Goal: Find contact information: Find contact information

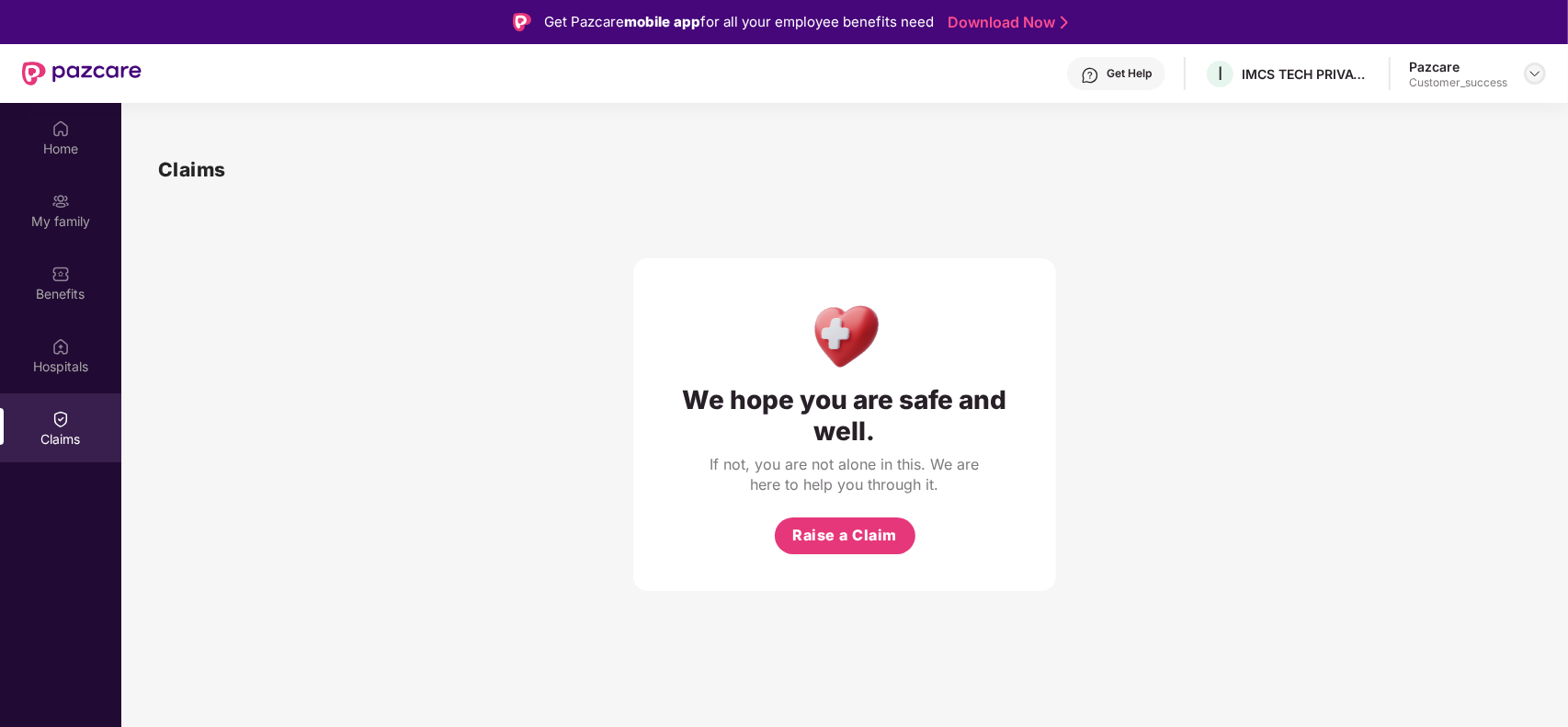
click at [1529, 69] on img at bounding box center [1535, 73] width 15 height 15
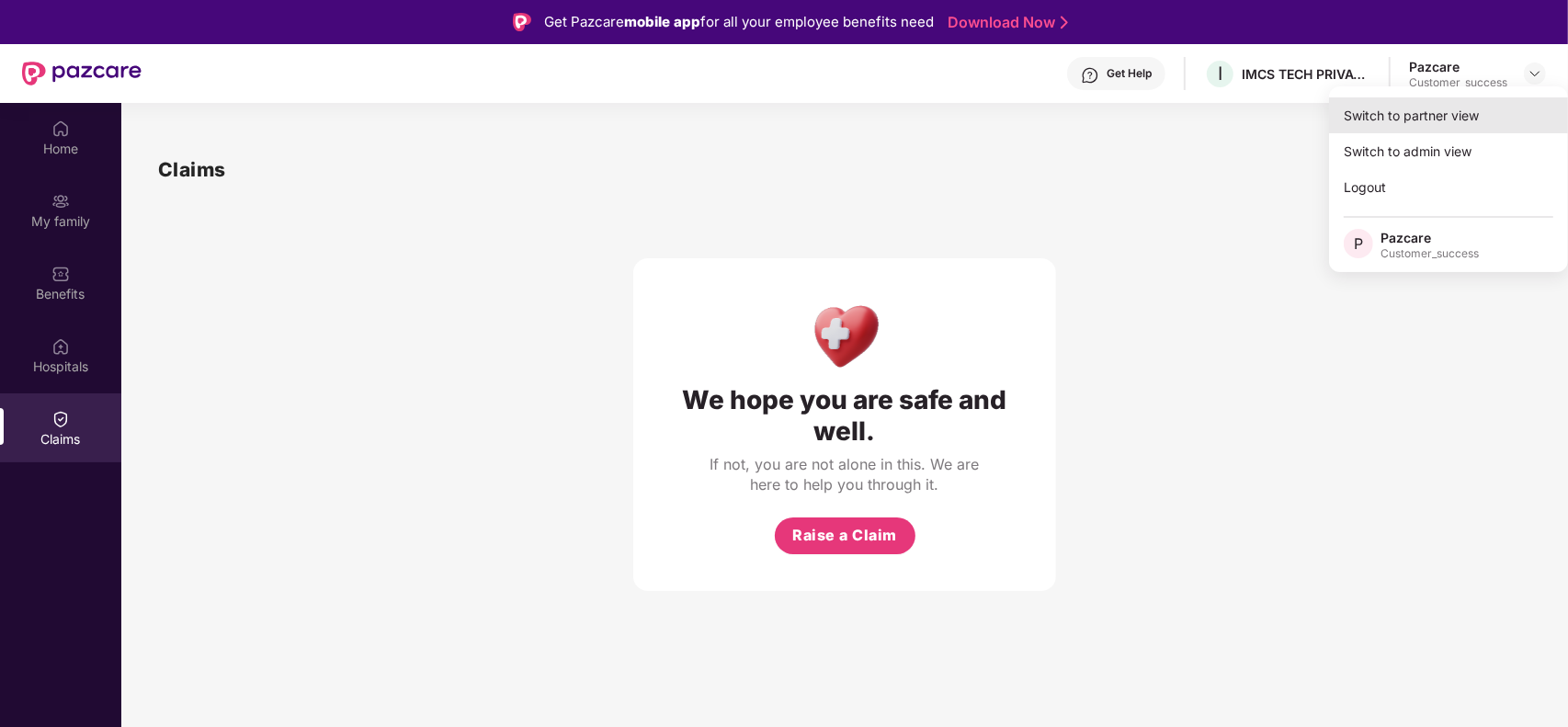
click at [1512, 113] on div "Switch to partner view" at bounding box center [1448, 115] width 239 height 36
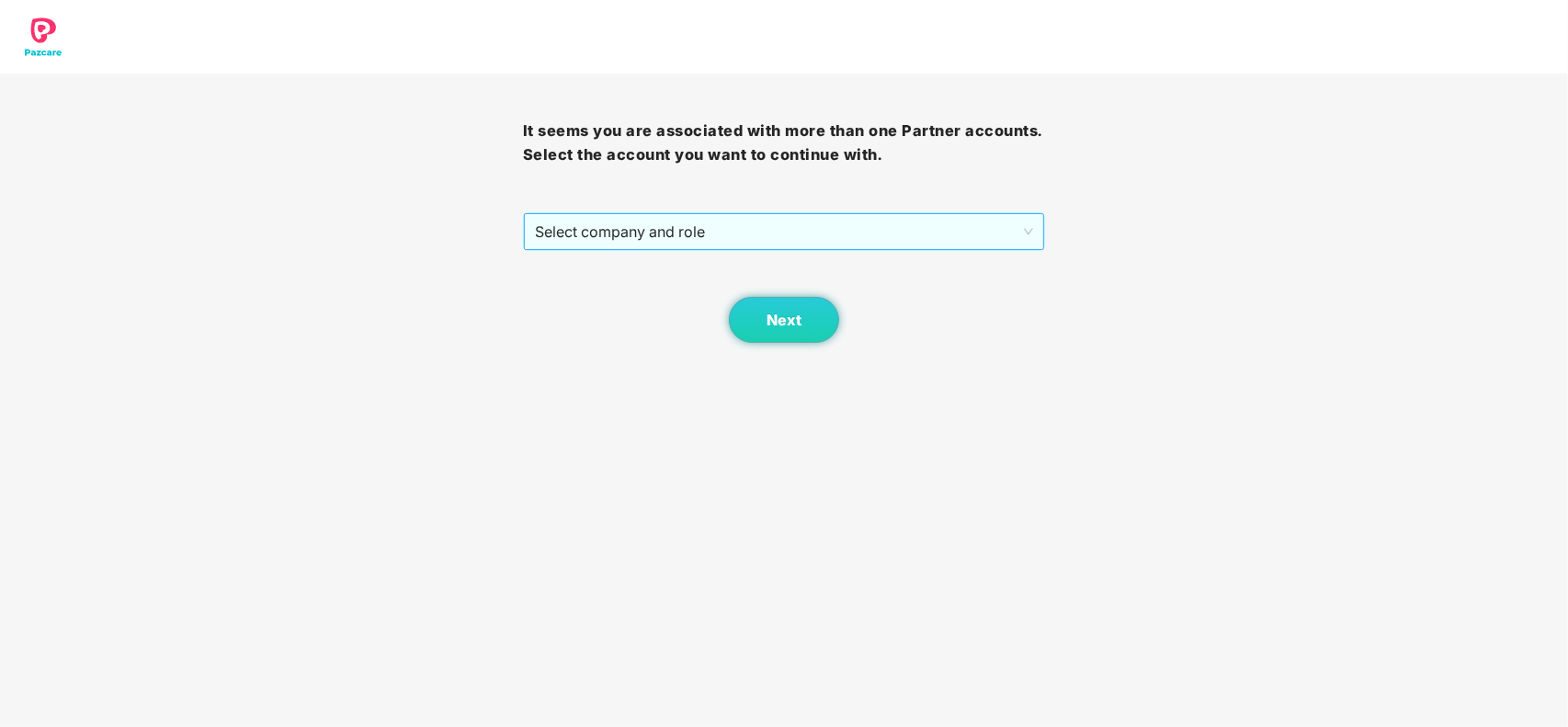
click at [681, 227] on span "Select company and role" at bounding box center [784, 231] width 499 height 35
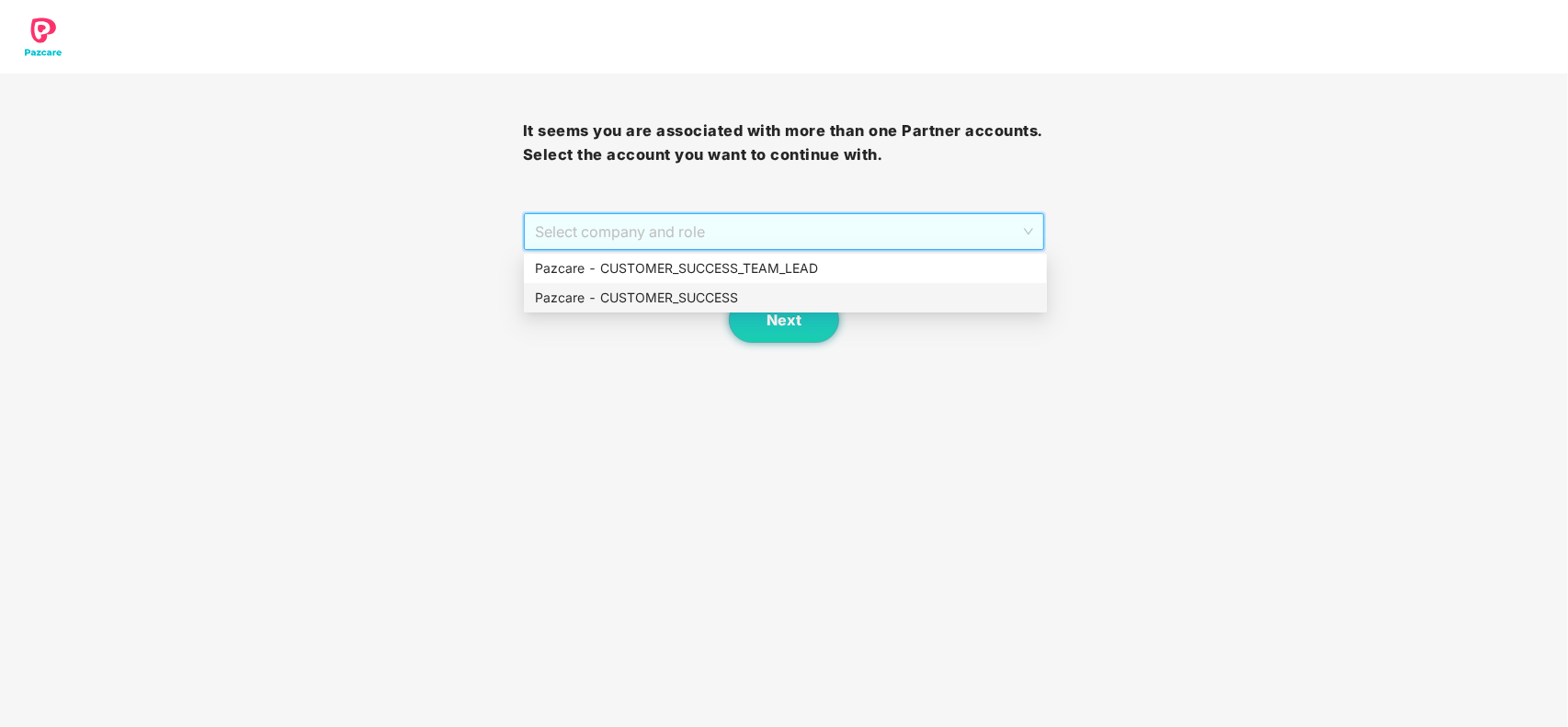
click at [634, 305] on div "Pazcare - CUSTOMER_SUCCESS" at bounding box center [785, 297] width 501 height 20
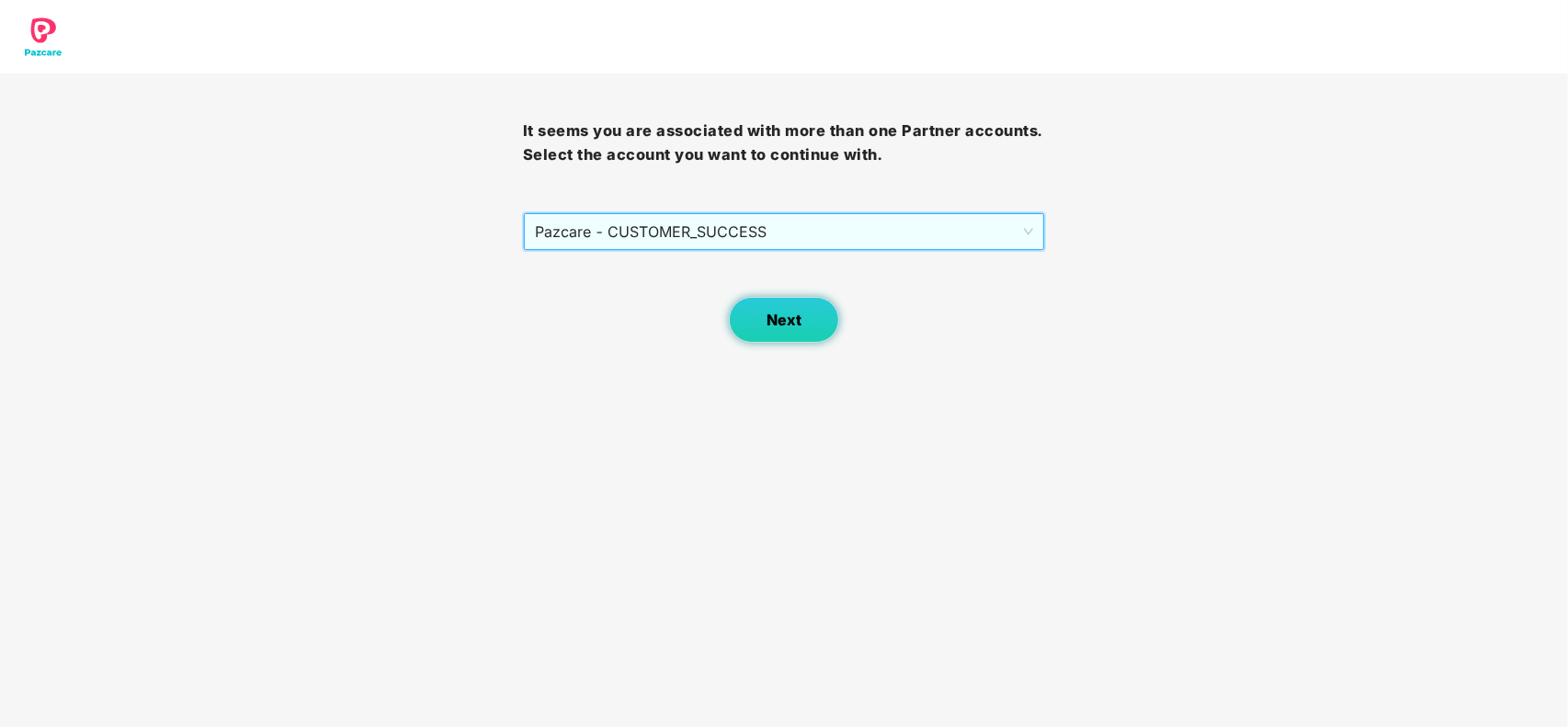
click at [832, 331] on button "Next" at bounding box center [784, 319] width 111 height 46
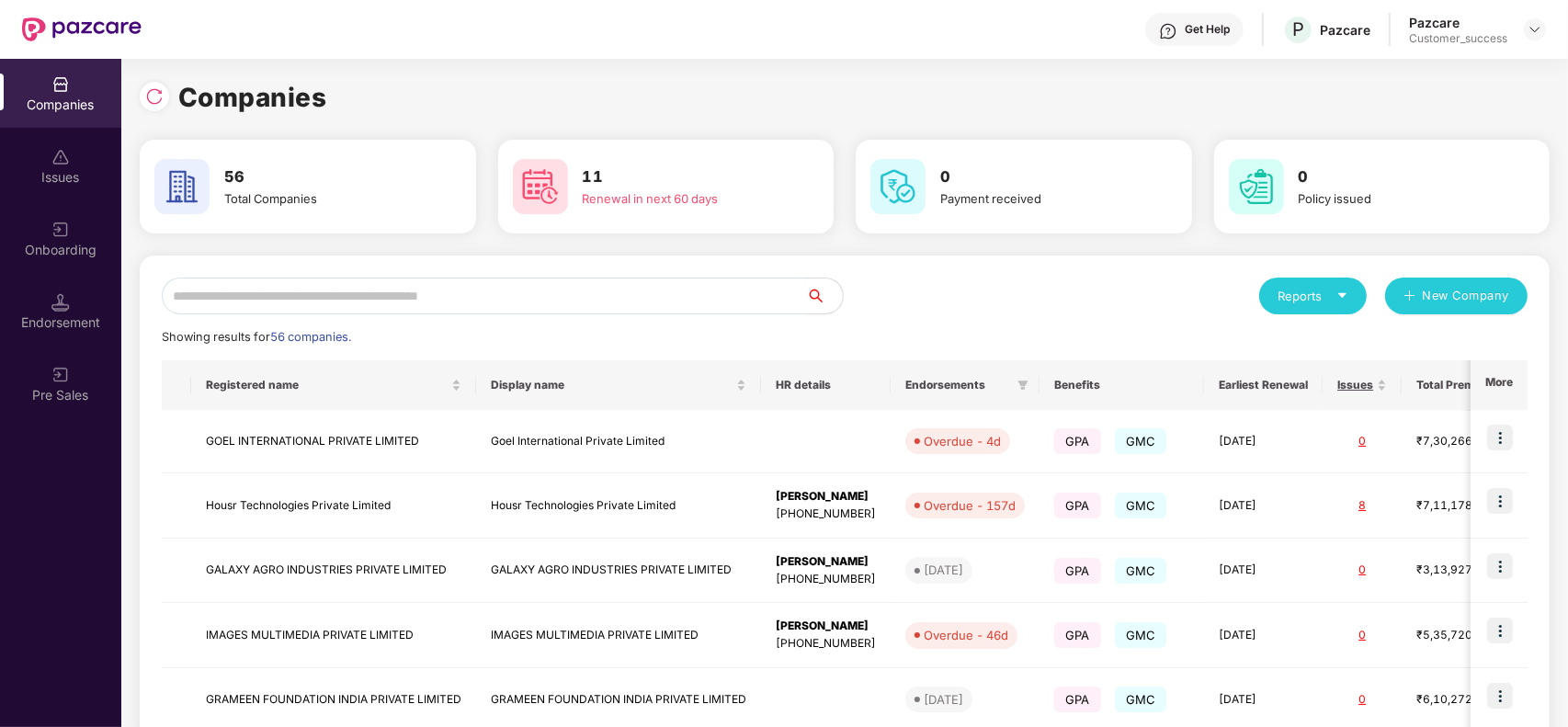
click at [591, 298] on input "text" at bounding box center [484, 297] width 644 height 37
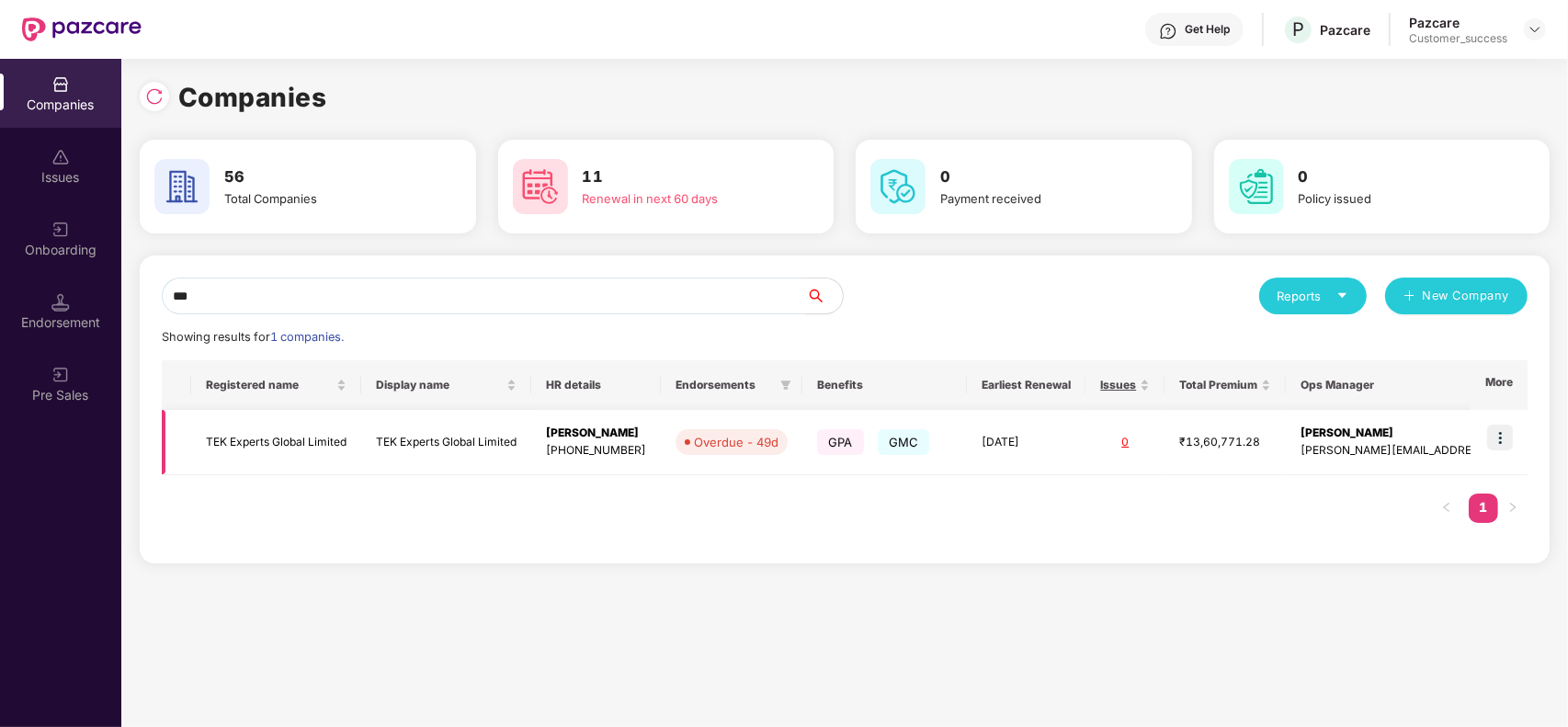
type input "***"
click at [1495, 441] on img at bounding box center [1500, 438] width 26 height 26
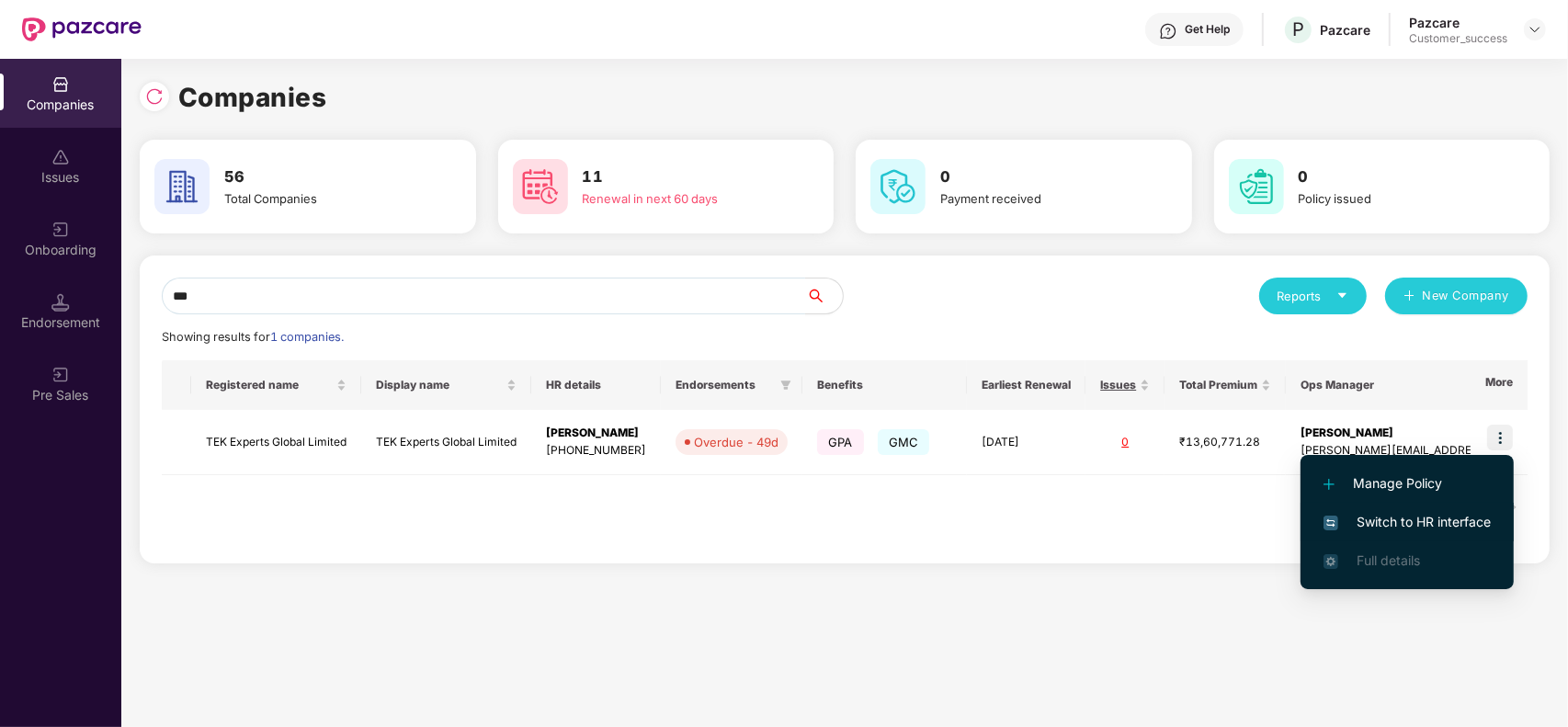
click at [1415, 512] on span "Switch to HR interface" at bounding box center [1407, 522] width 167 height 20
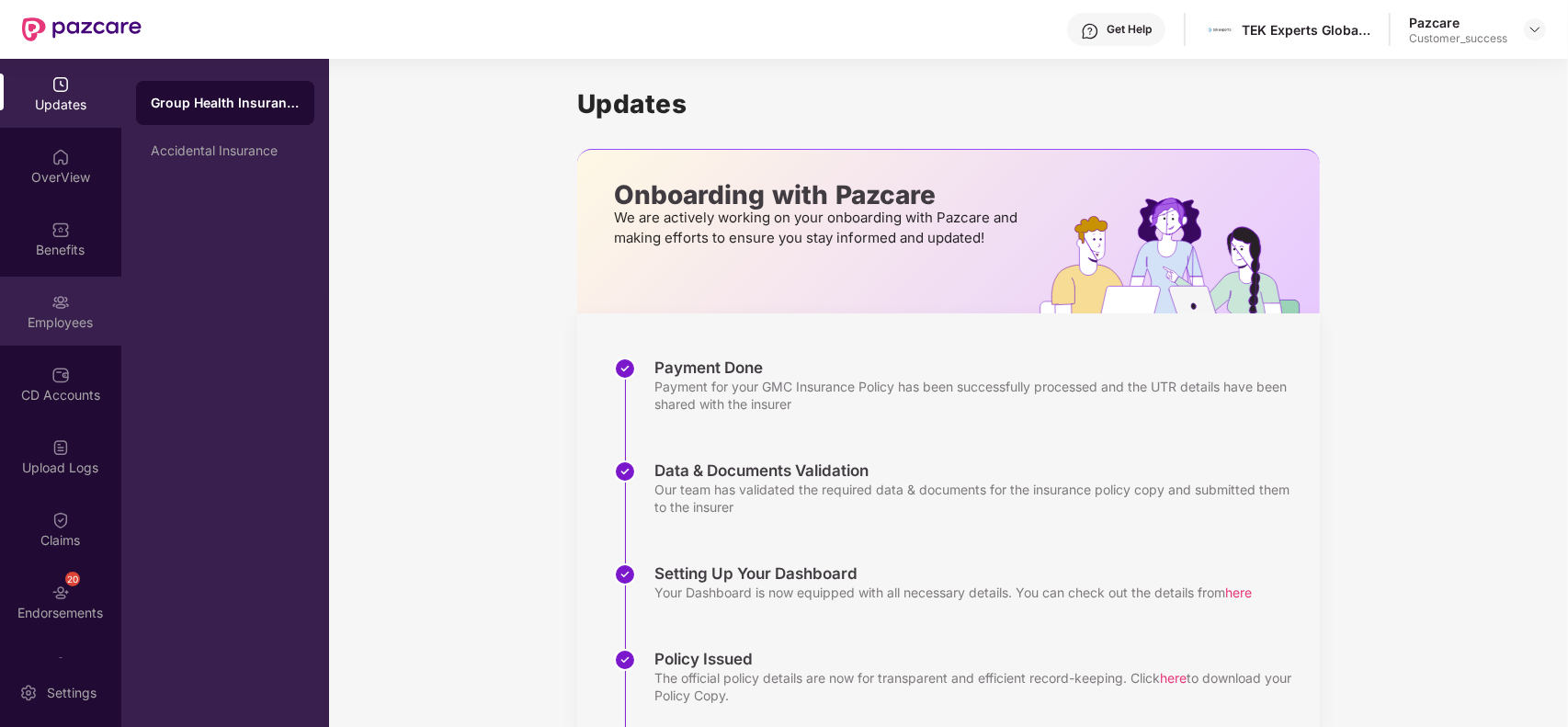
click at [70, 315] on div "Employees" at bounding box center [60, 323] width 121 height 19
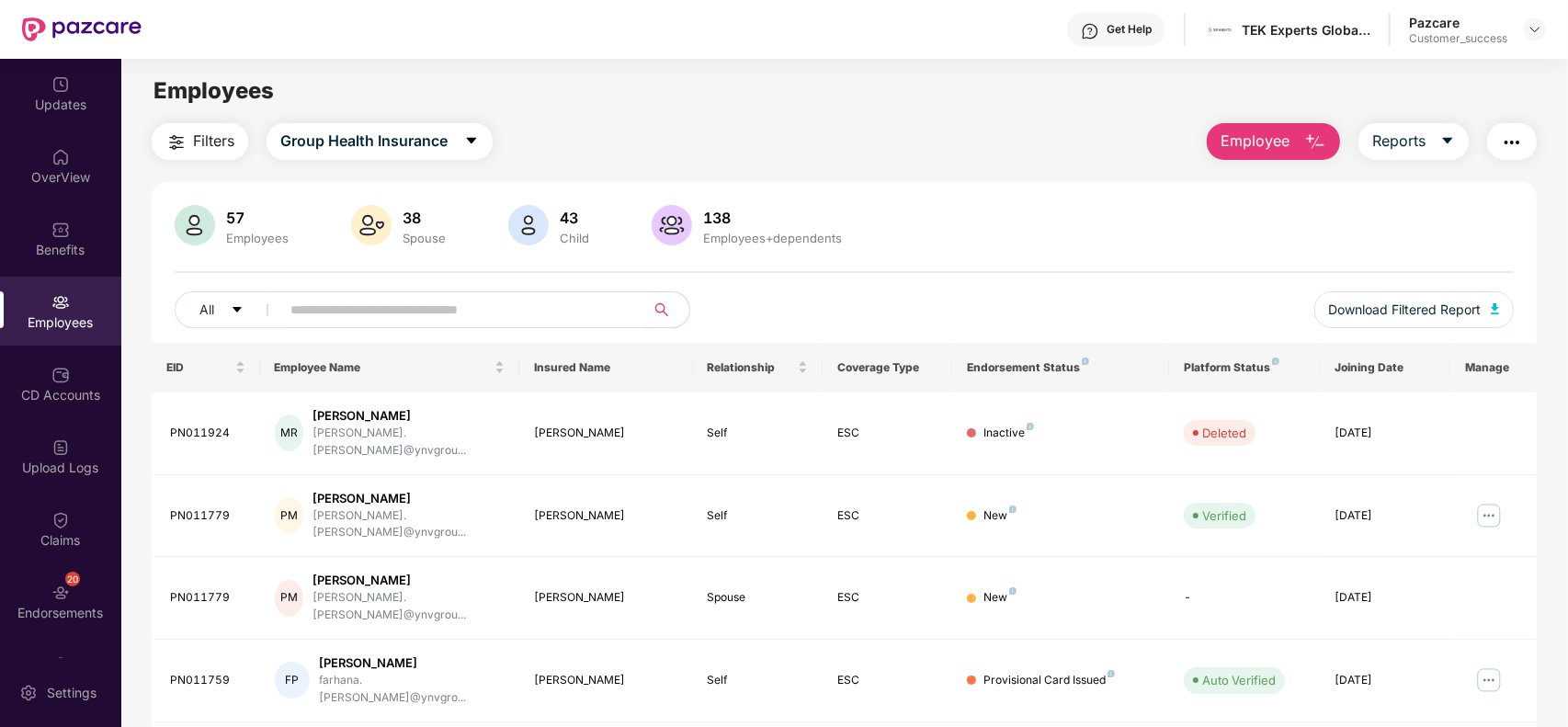
click at [530, 305] on input "text" at bounding box center [455, 310] width 330 height 28
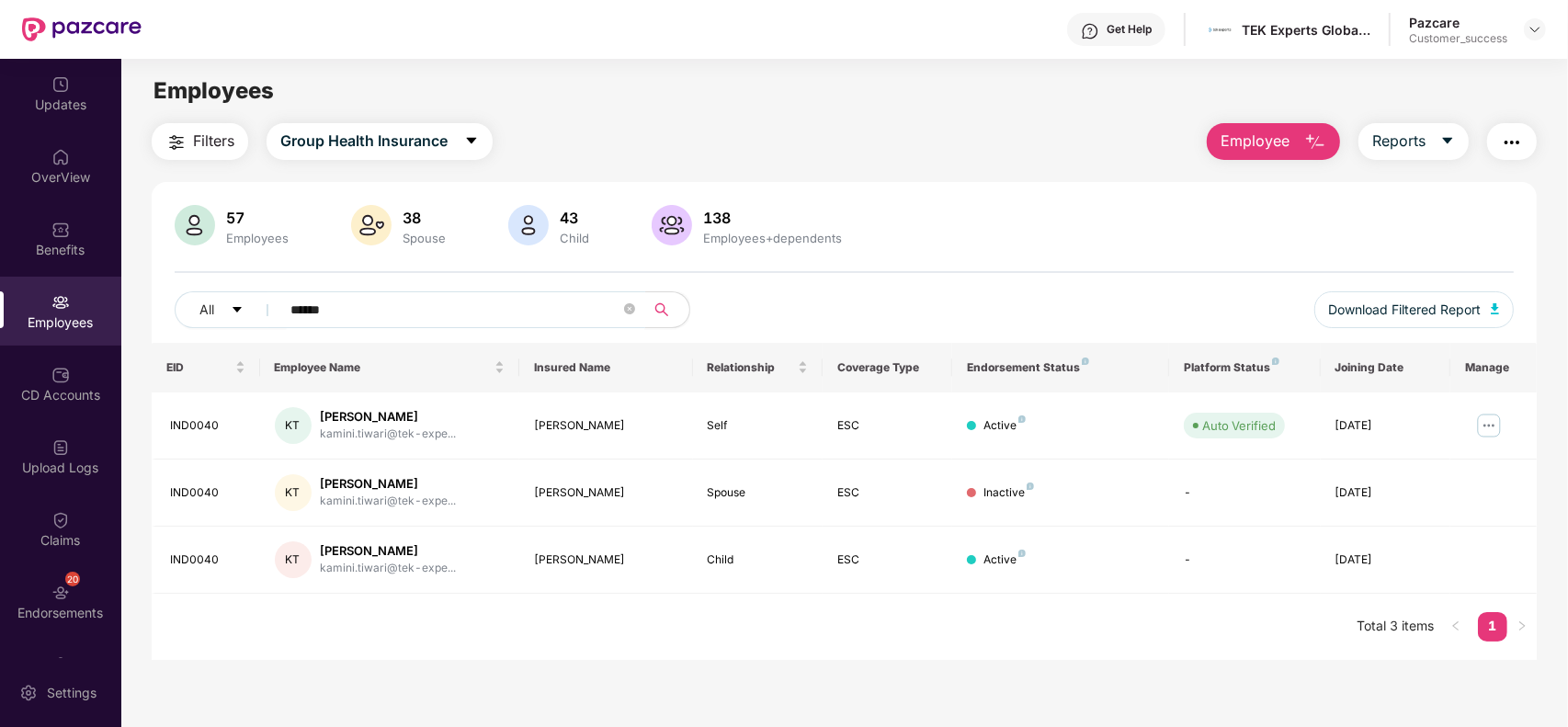
type input "******"
click at [1543, 30] on div at bounding box center [1535, 30] width 22 height 22
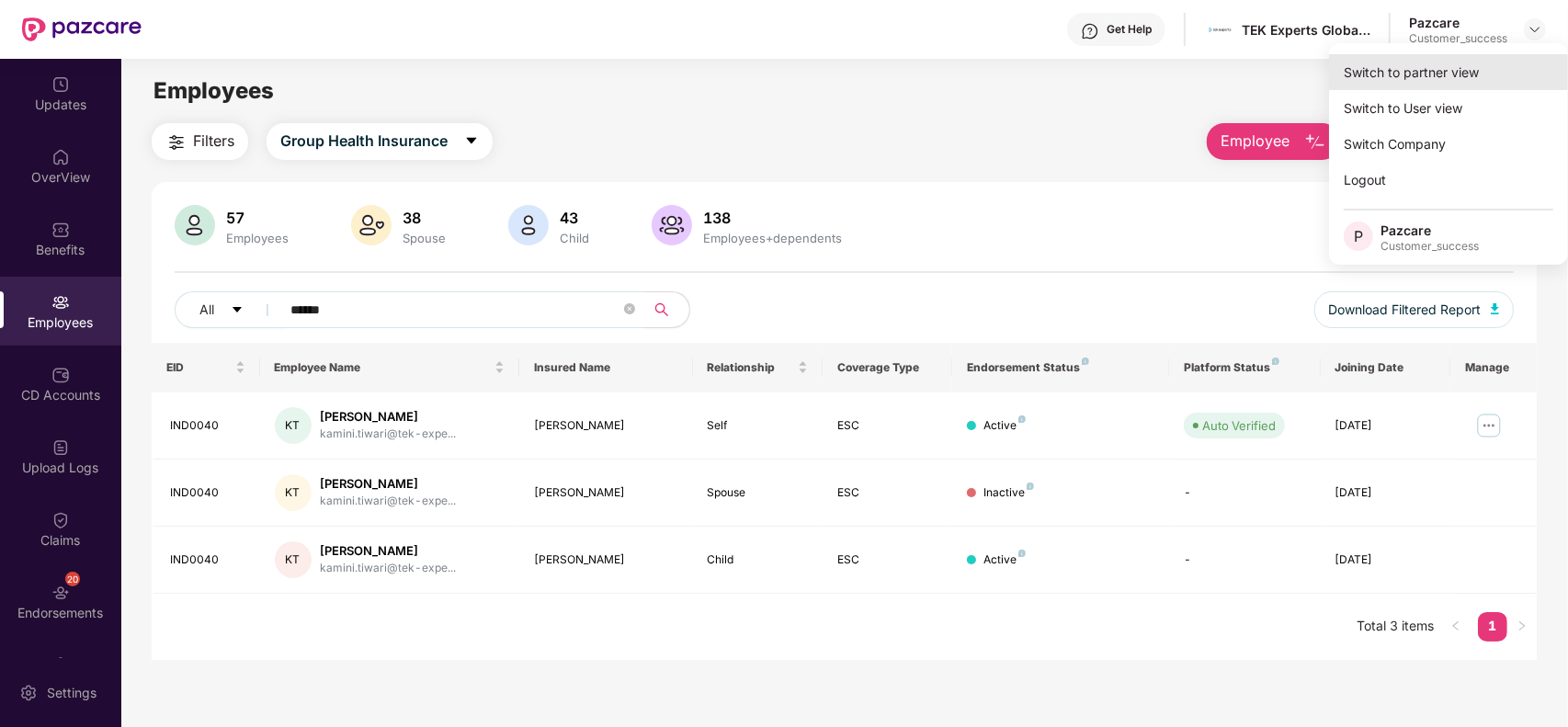
click at [1482, 61] on div "Switch to partner view" at bounding box center [1448, 72] width 239 height 36
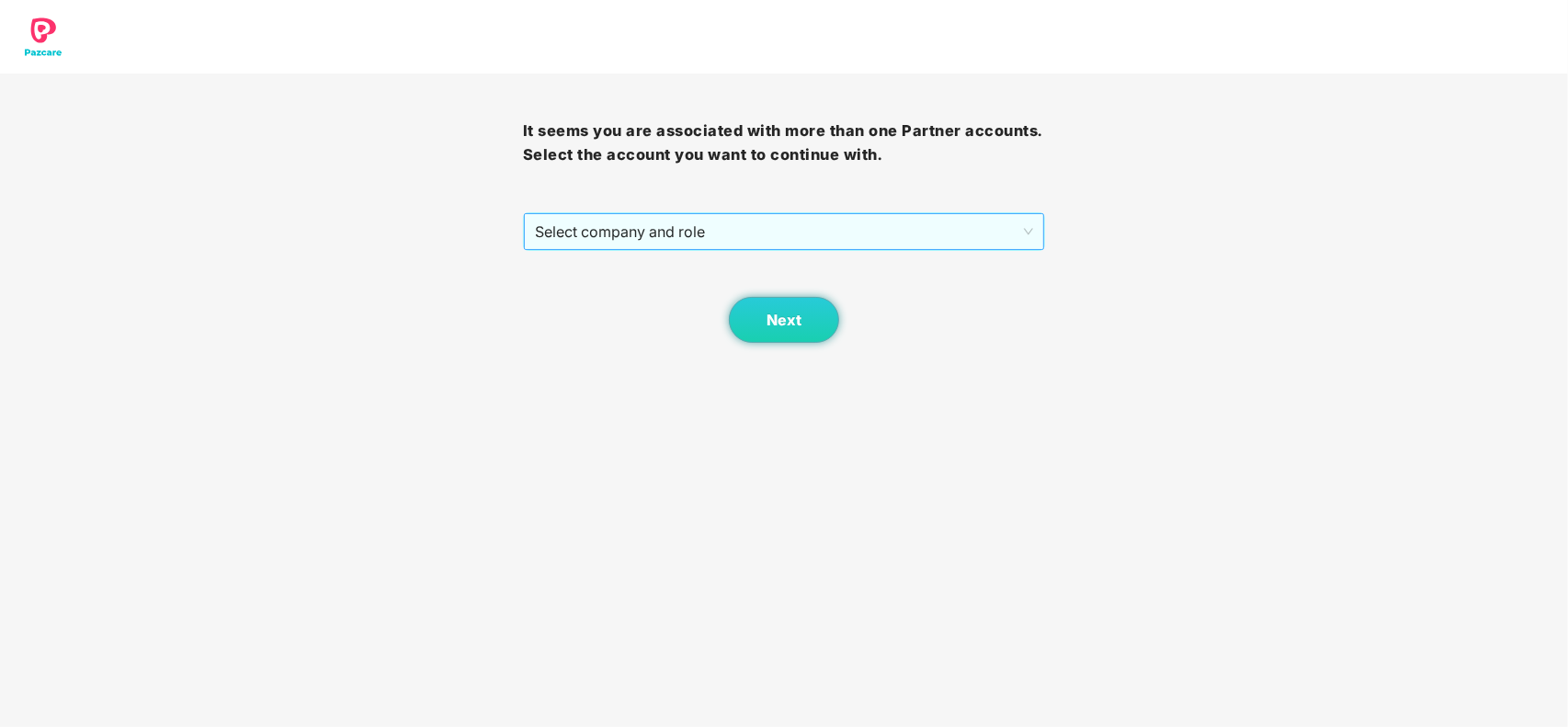
click at [729, 230] on span "Select company and role" at bounding box center [784, 231] width 499 height 35
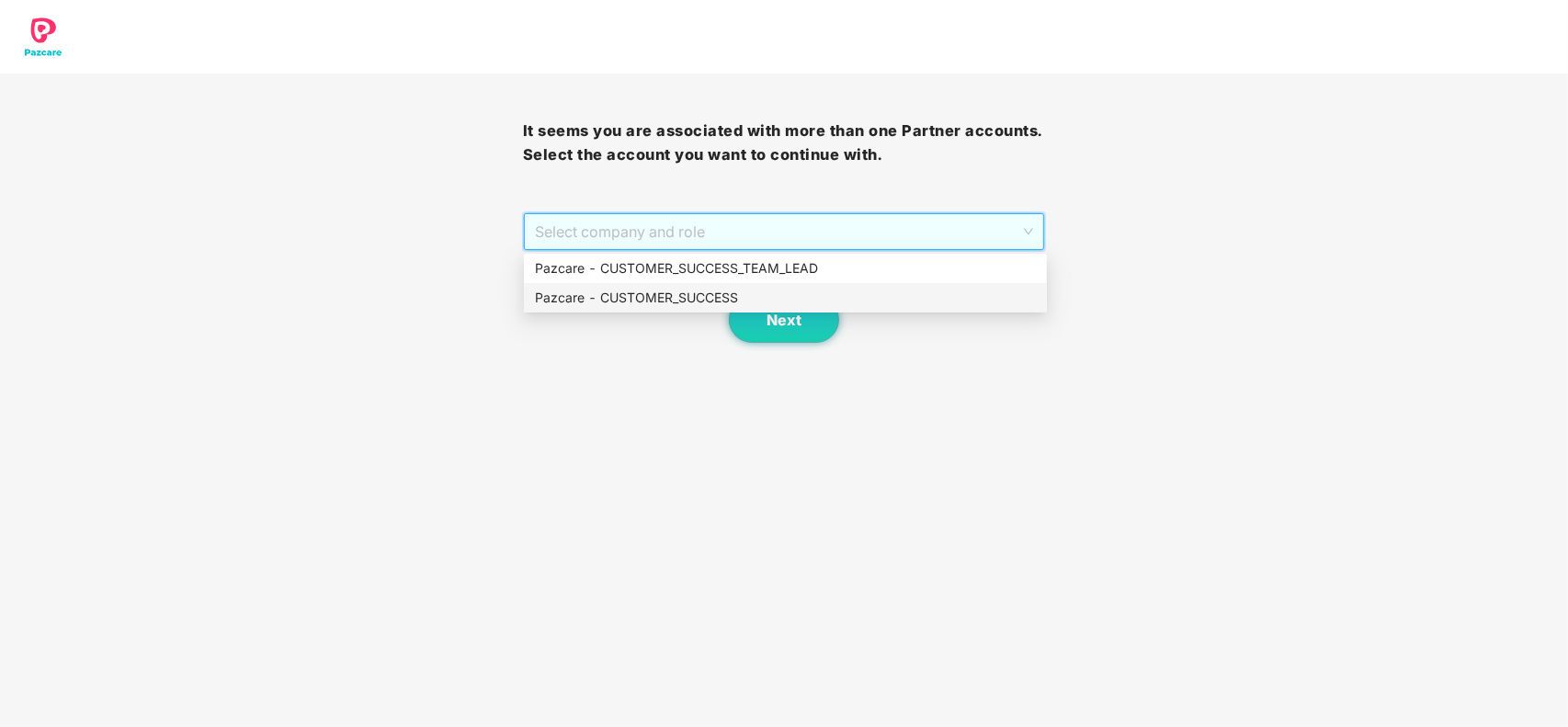
click at [645, 287] on div "Pazcare - CUSTOMER_SUCCESS" at bounding box center [785, 297] width 501 height 20
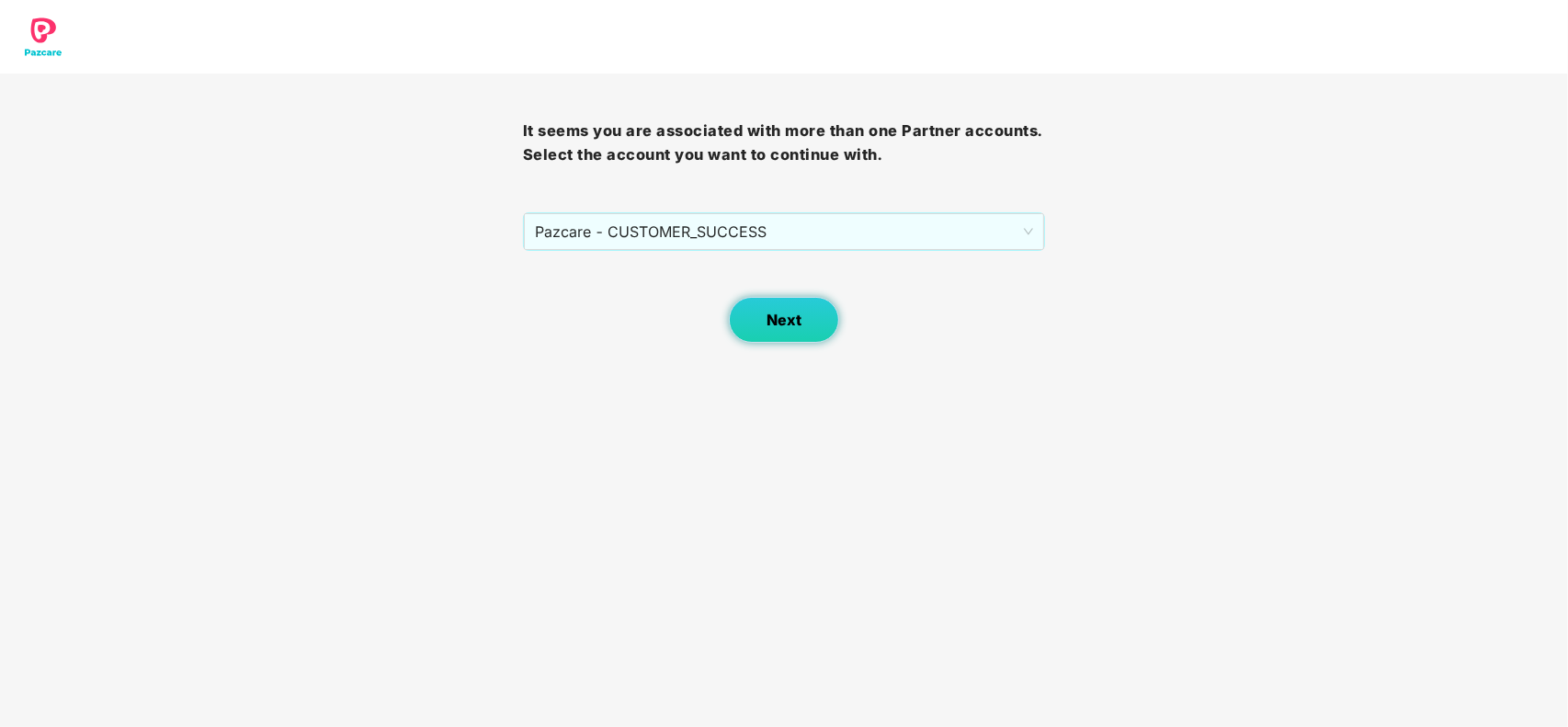
click at [756, 317] on button "Next" at bounding box center [784, 319] width 111 height 46
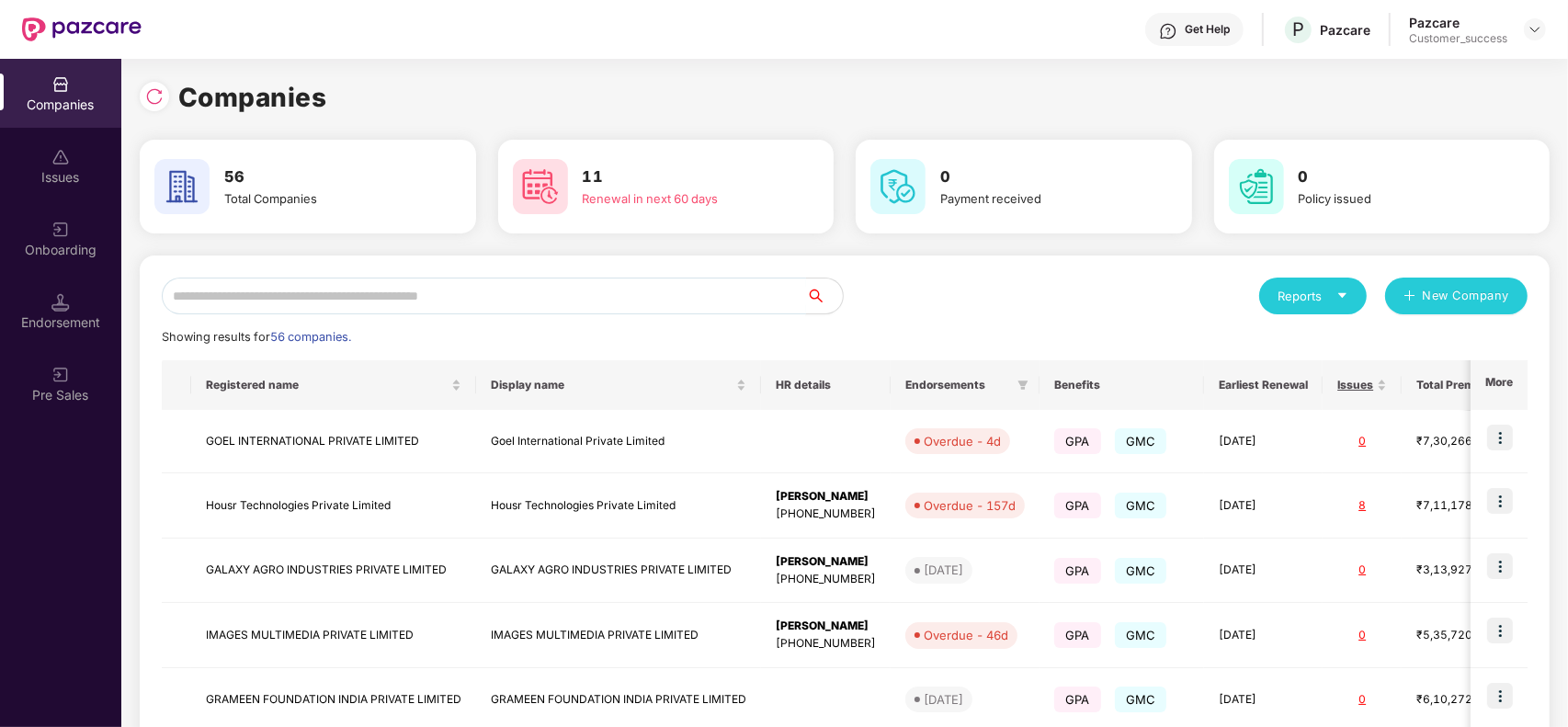
click at [365, 297] on input "text" at bounding box center [484, 297] width 644 height 37
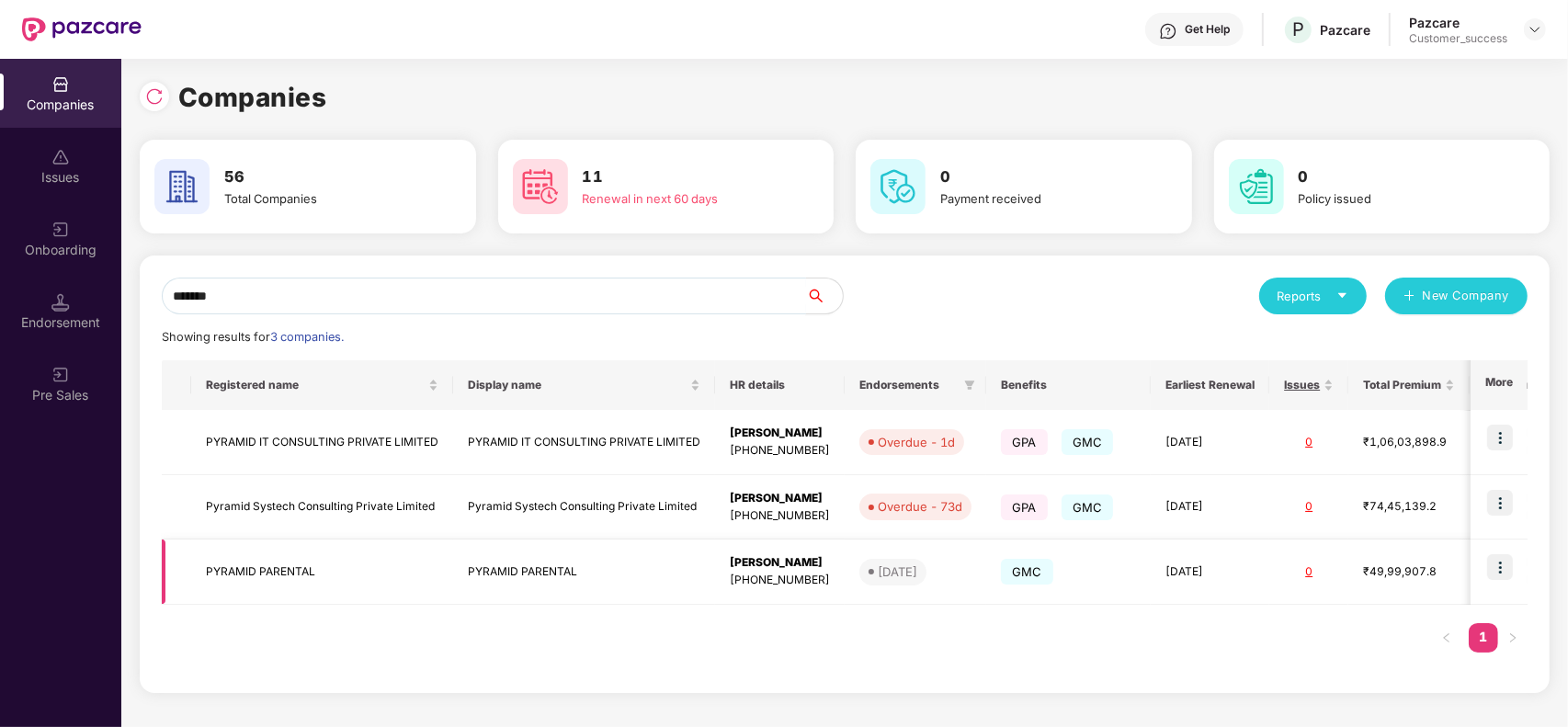
type input "*******"
click at [1495, 567] on img at bounding box center [1500, 567] width 26 height 26
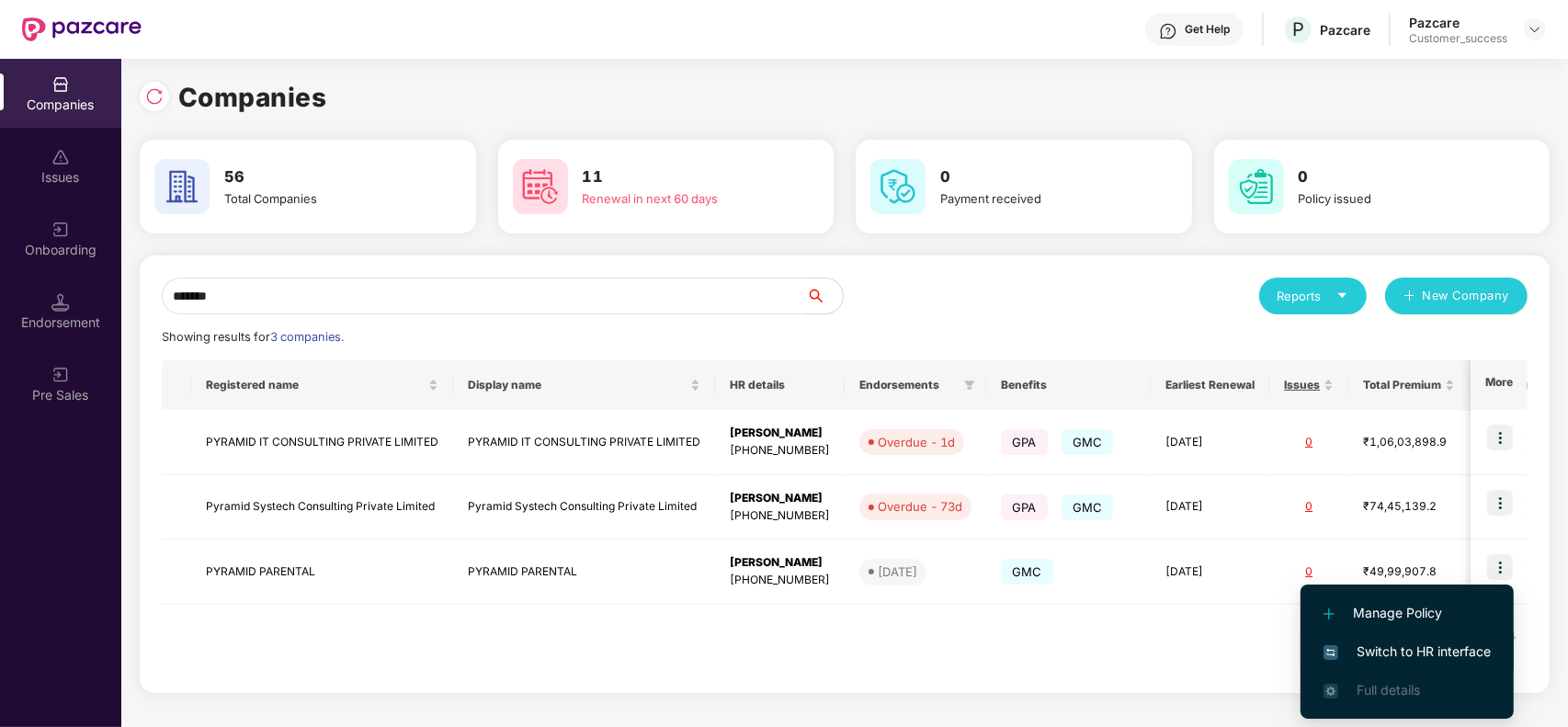
click at [1446, 653] on span "Switch to HR interface" at bounding box center [1407, 652] width 167 height 20
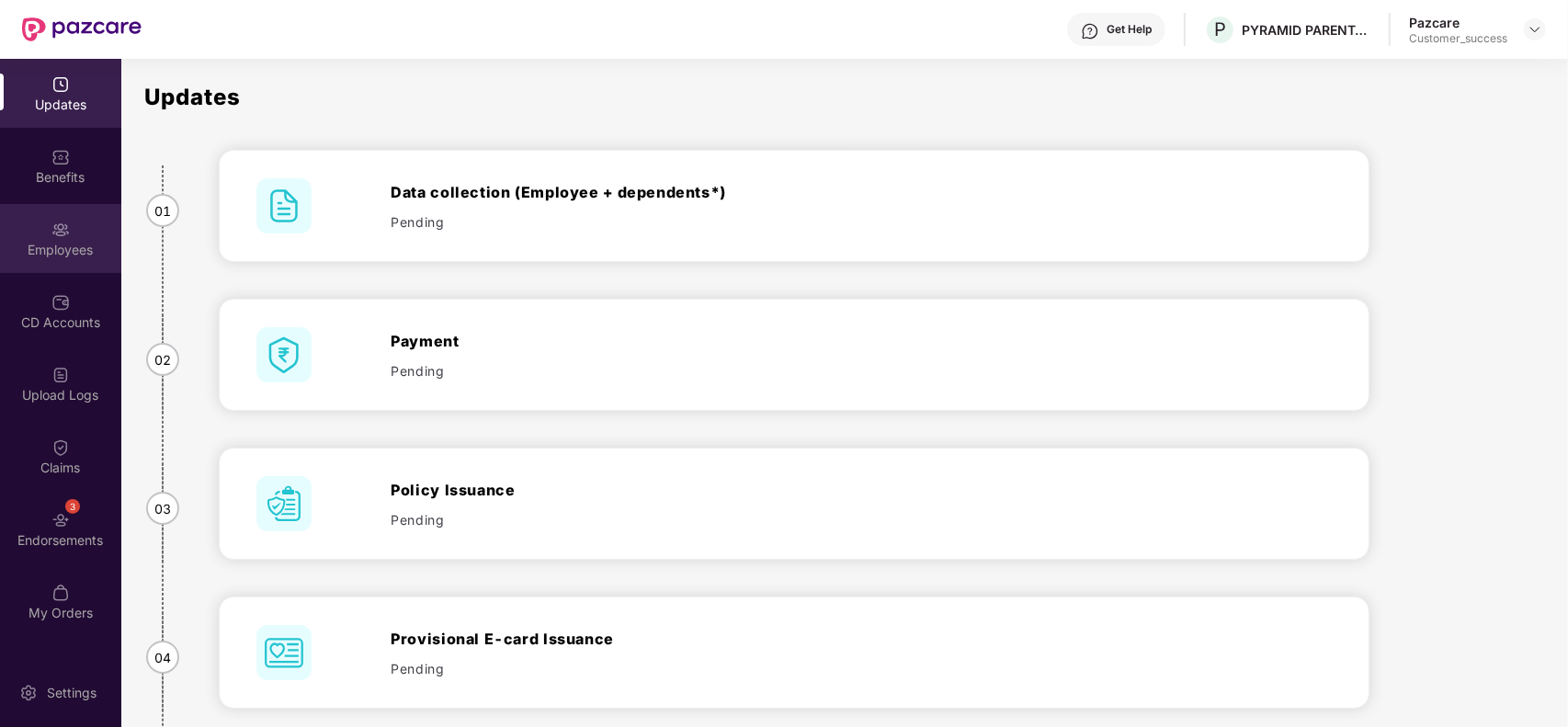
click at [46, 270] on div "Employees" at bounding box center [60, 238] width 121 height 69
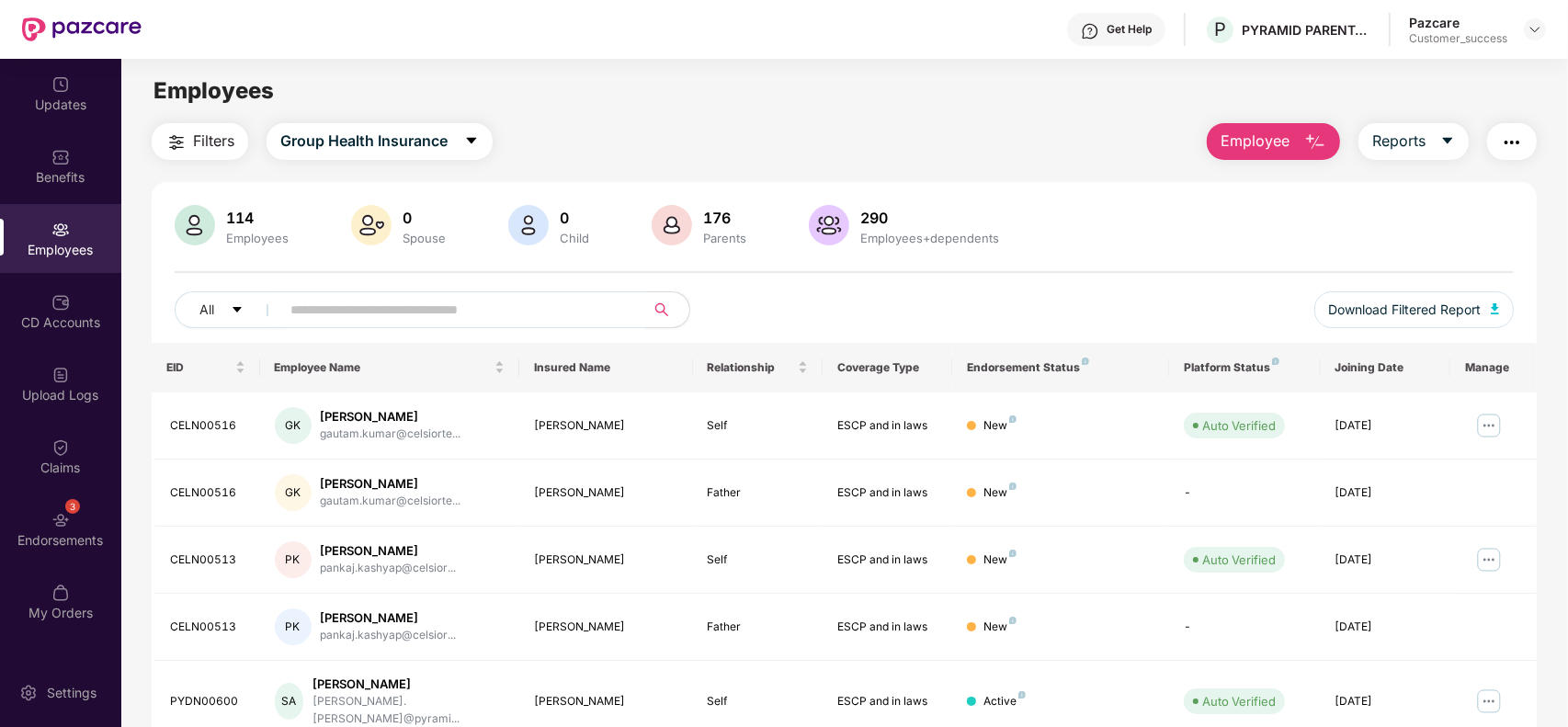
click at [582, 323] on input "text" at bounding box center [455, 310] width 330 height 28
paste input "*********"
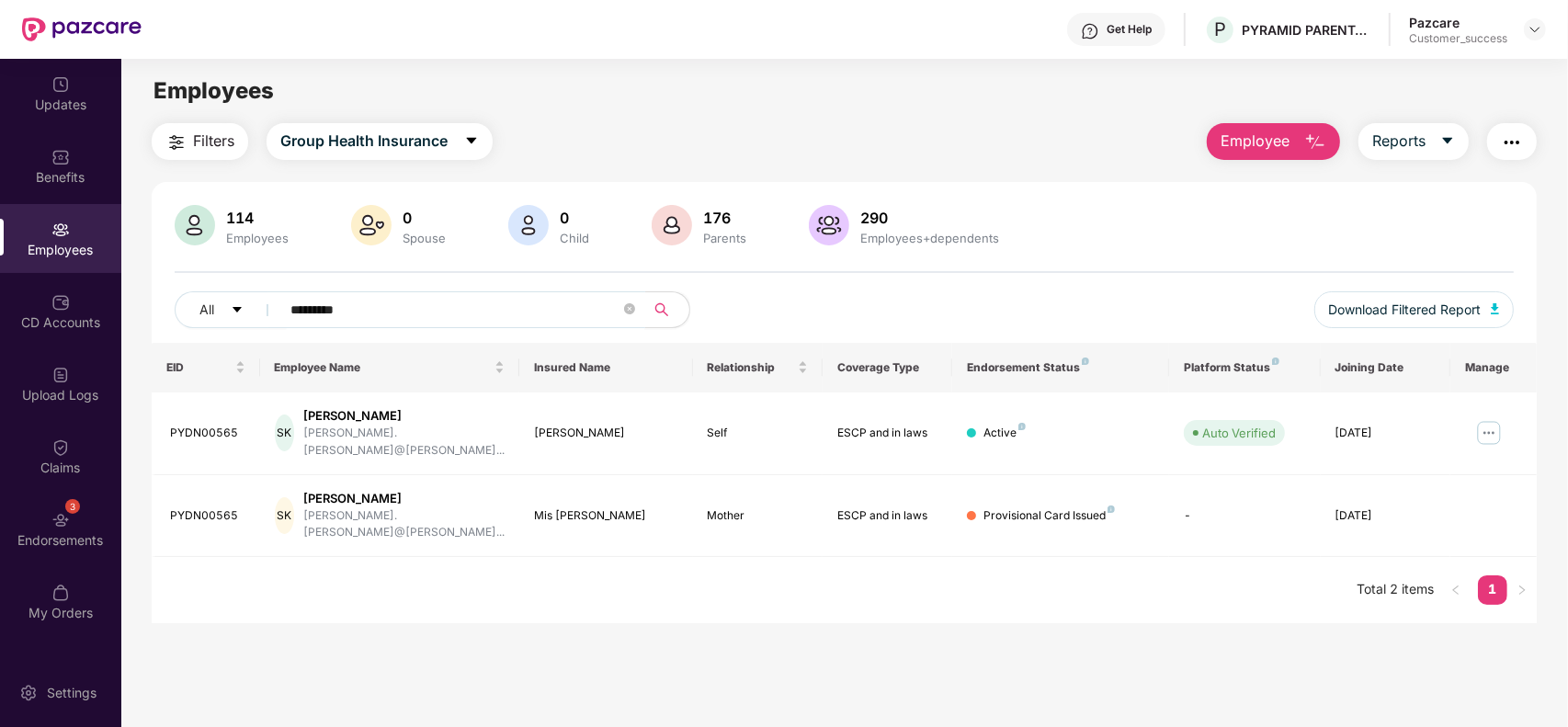
paste input "text"
type input "*********"
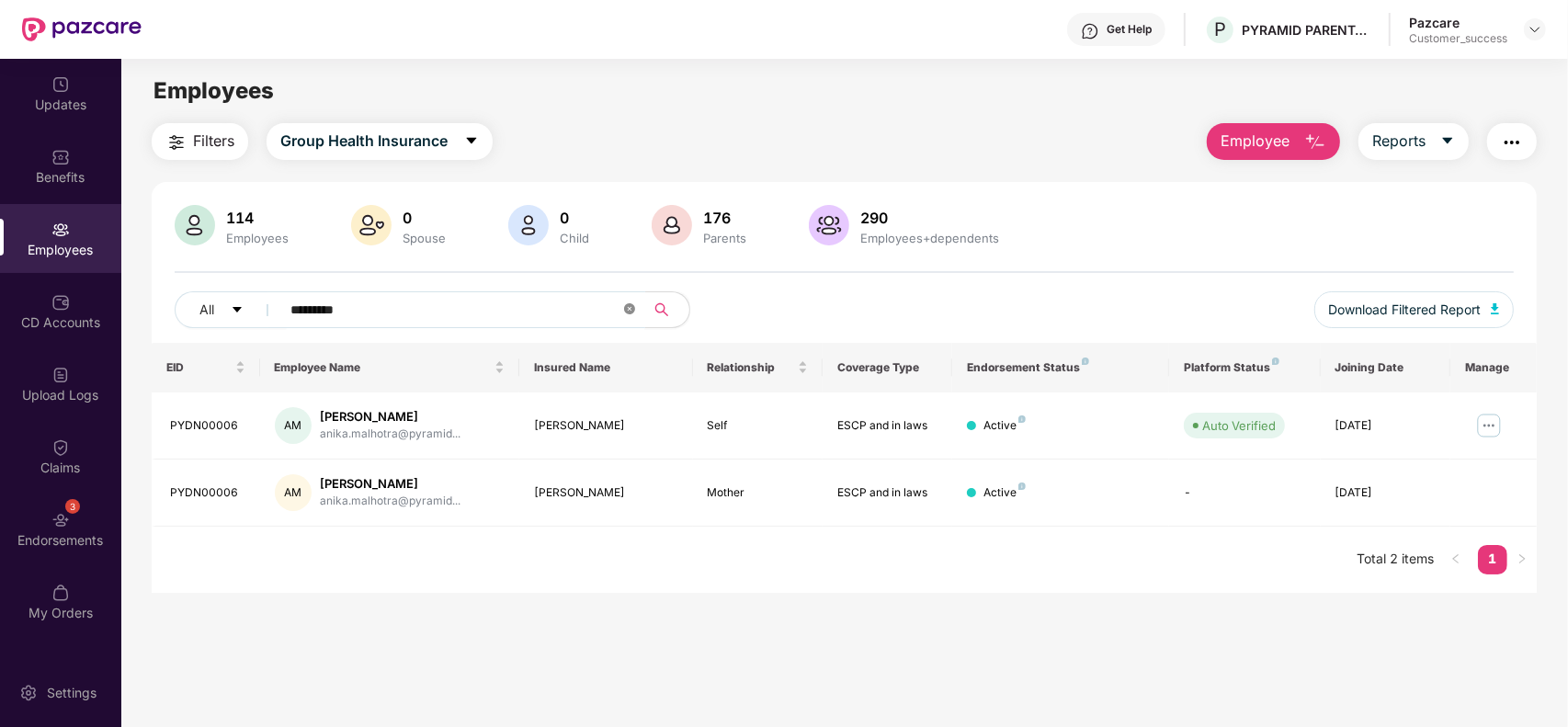
click at [632, 308] on icon "close-circle" at bounding box center [630, 309] width 11 height 11
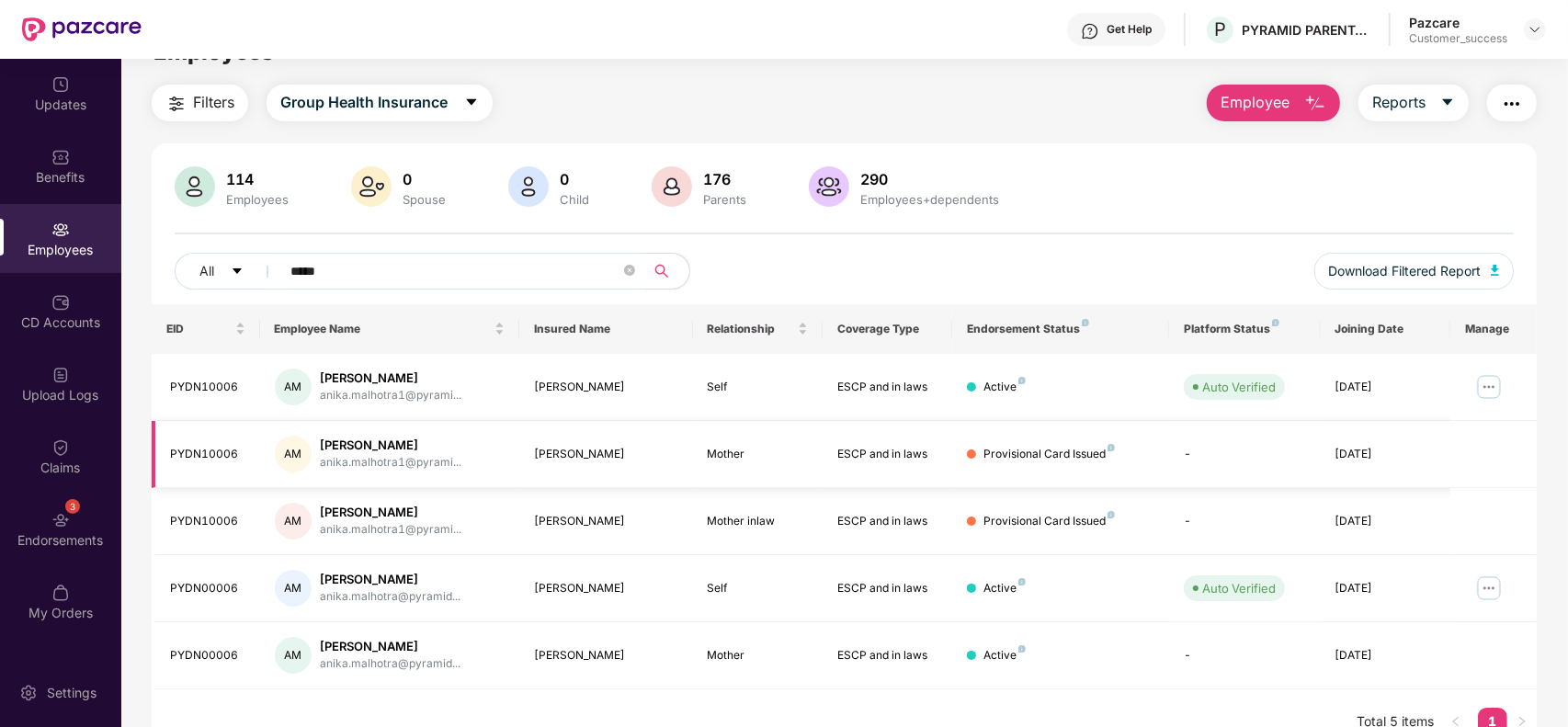
scroll to position [48, 0]
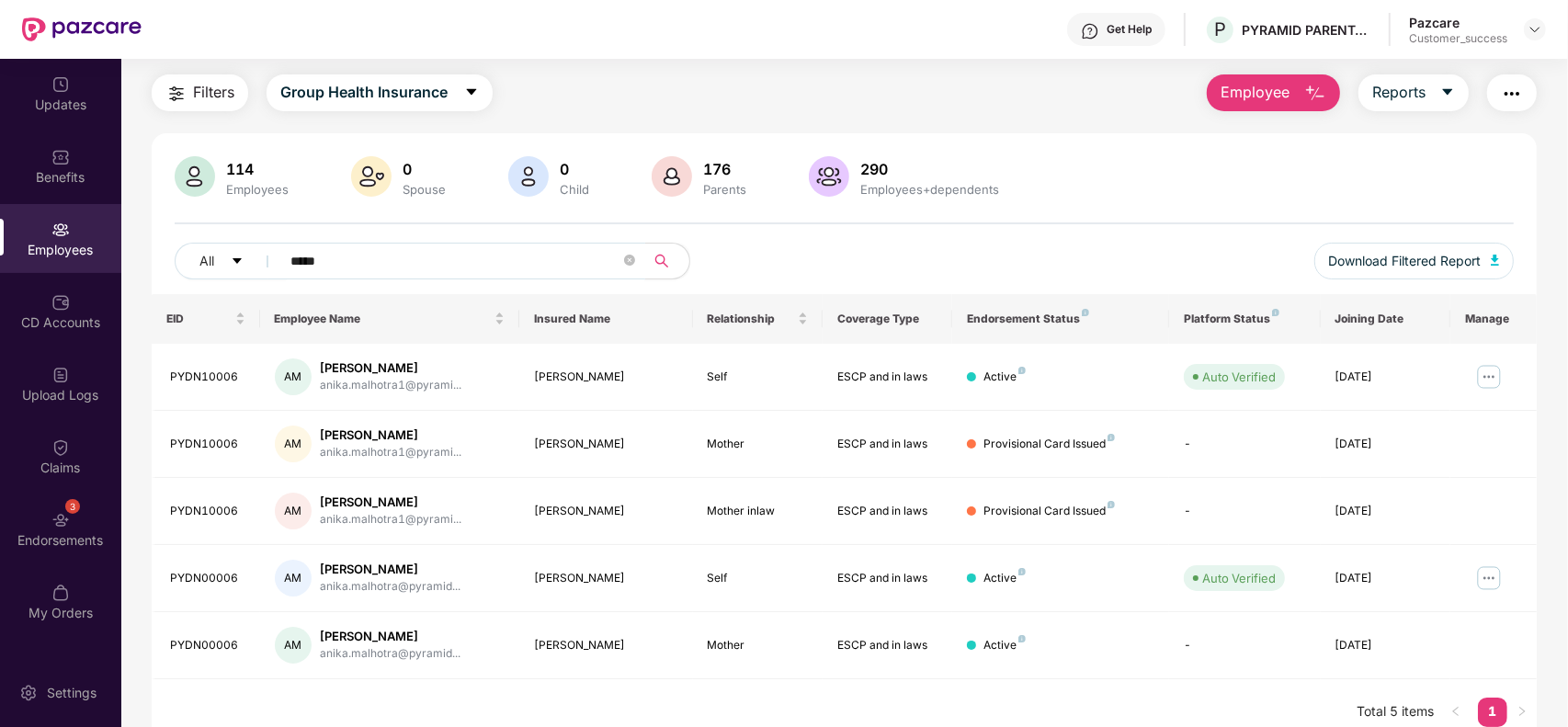
type input "*****"
click at [1529, 20] on div at bounding box center [1535, 30] width 22 height 22
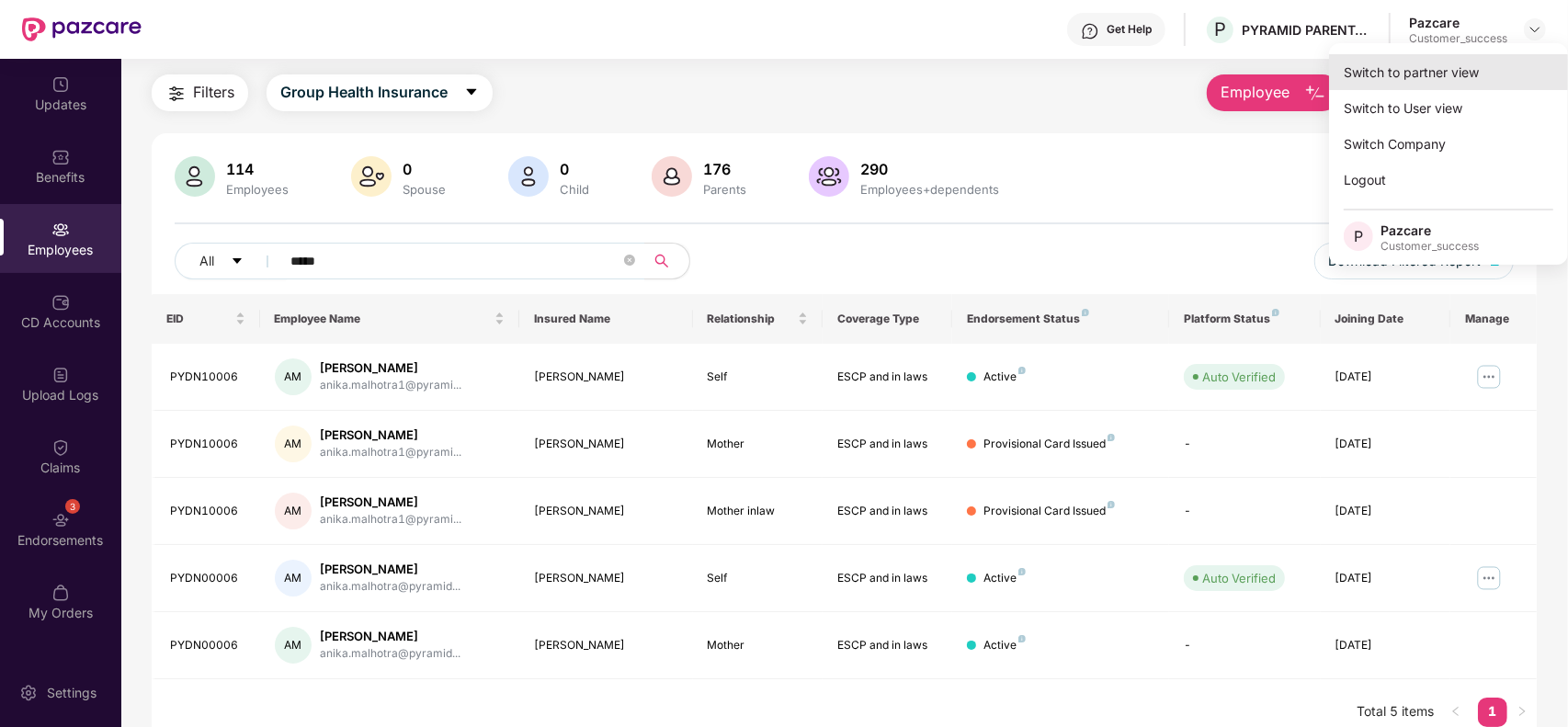
click at [1487, 58] on div "Switch to partner view" at bounding box center [1448, 72] width 239 height 36
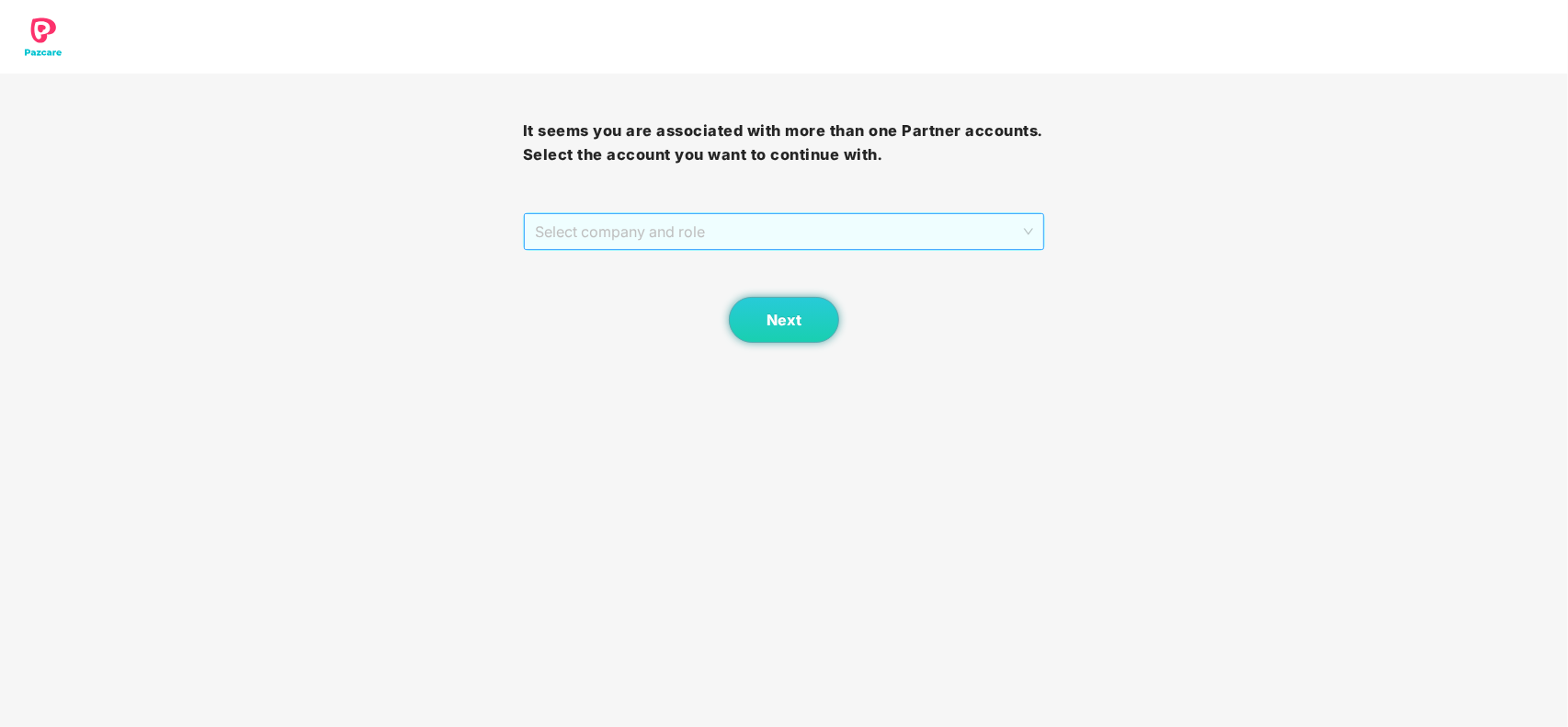
click at [797, 231] on span "Select company and role" at bounding box center [784, 231] width 499 height 35
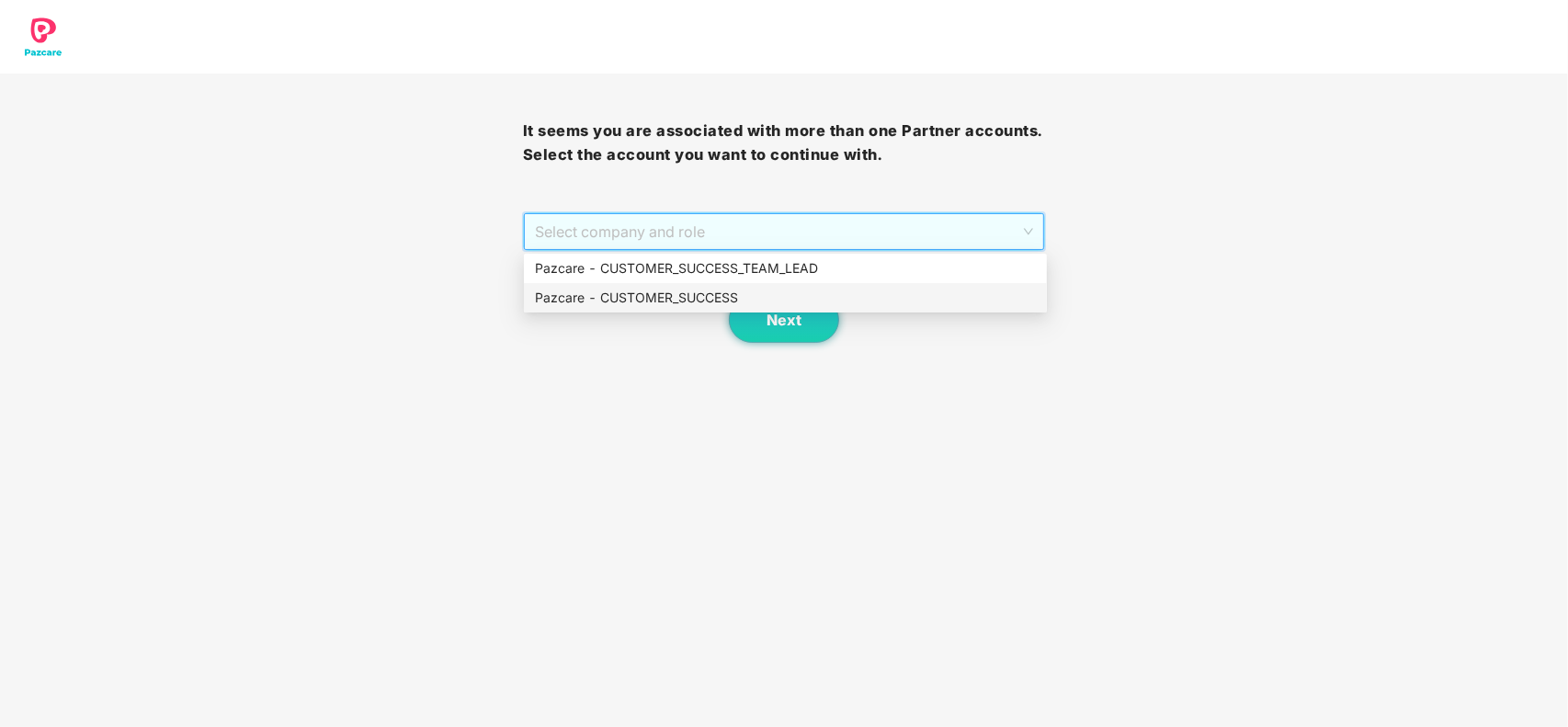
click at [660, 292] on div "Pazcare - CUSTOMER_SUCCESS" at bounding box center [785, 297] width 501 height 20
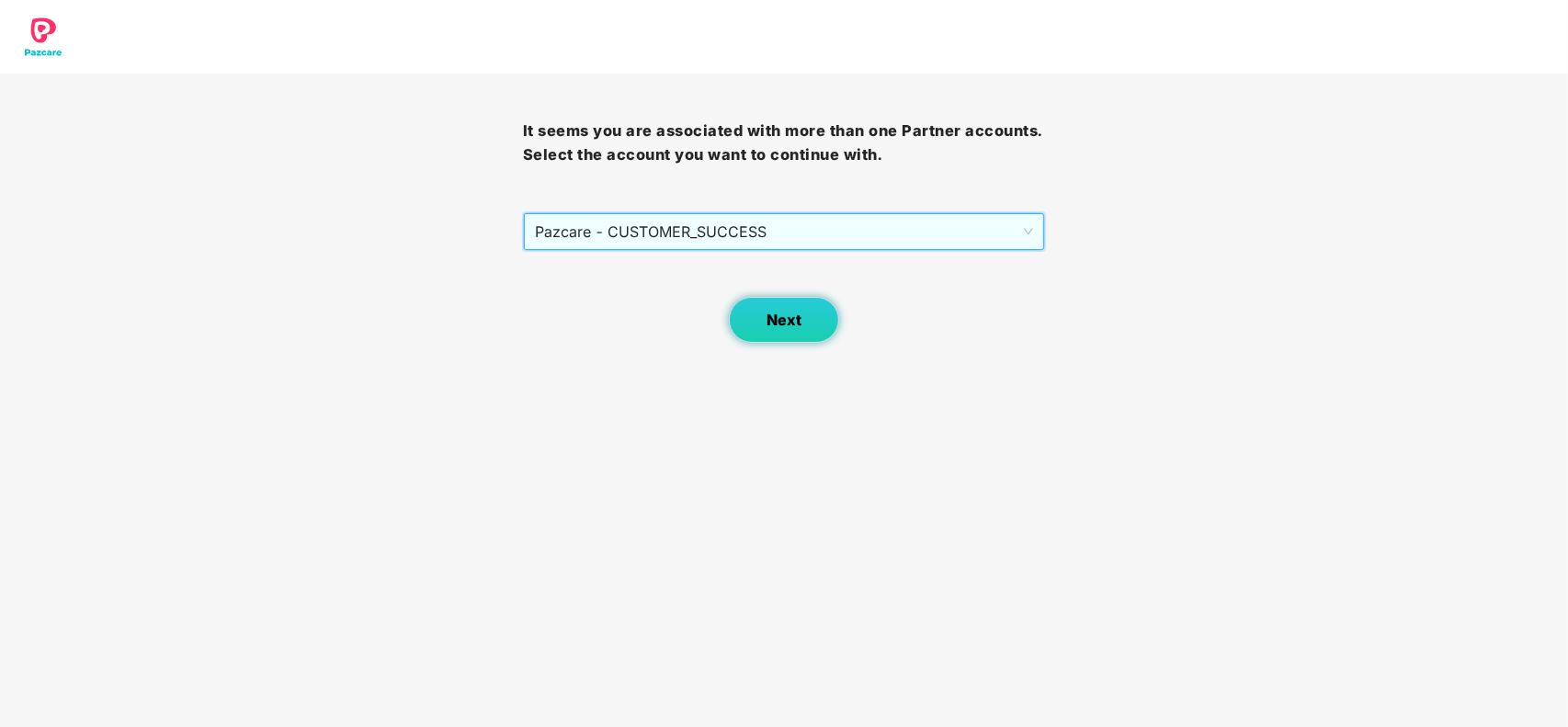
click at [768, 322] on span "Next" at bounding box center [784, 320] width 35 height 18
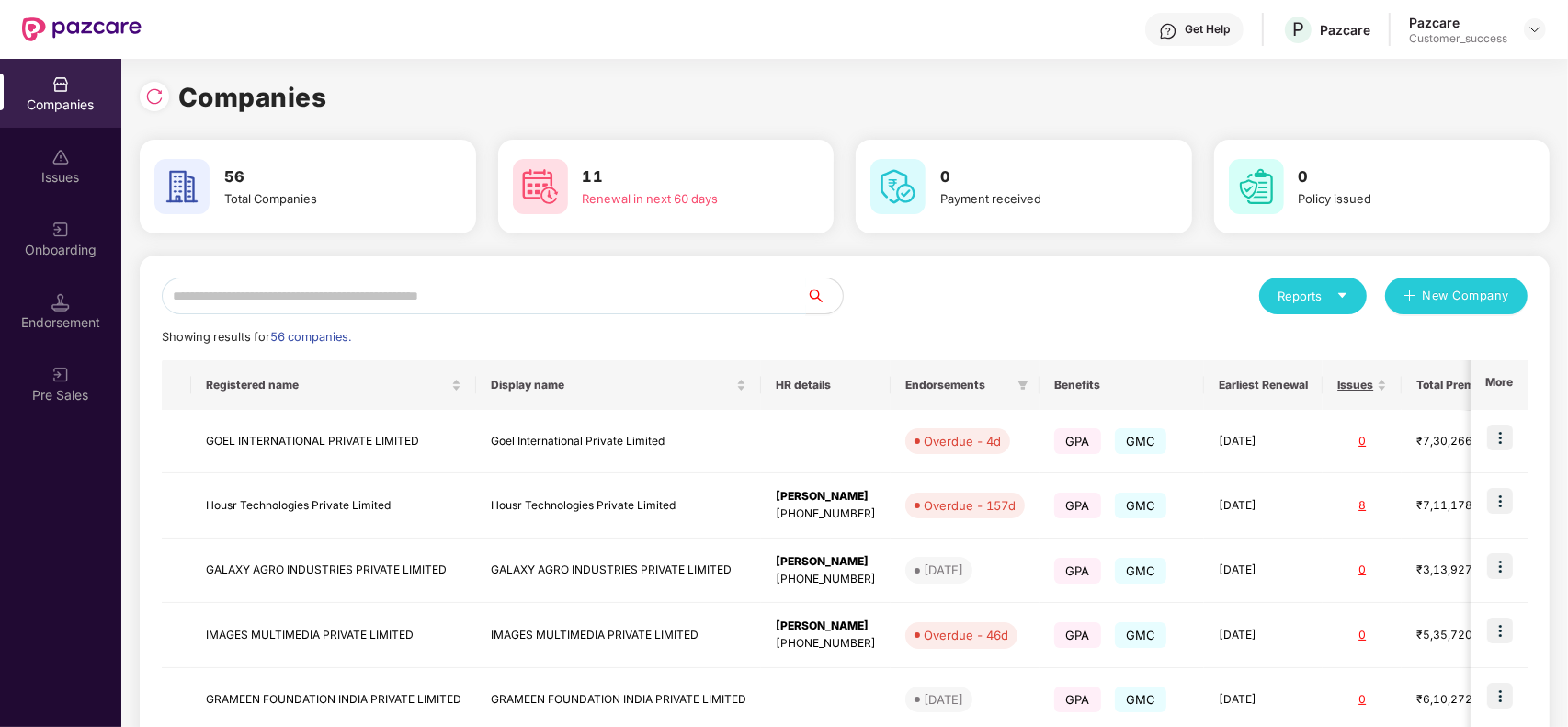
click at [481, 291] on input "text" at bounding box center [484, 297] width 644 height 37
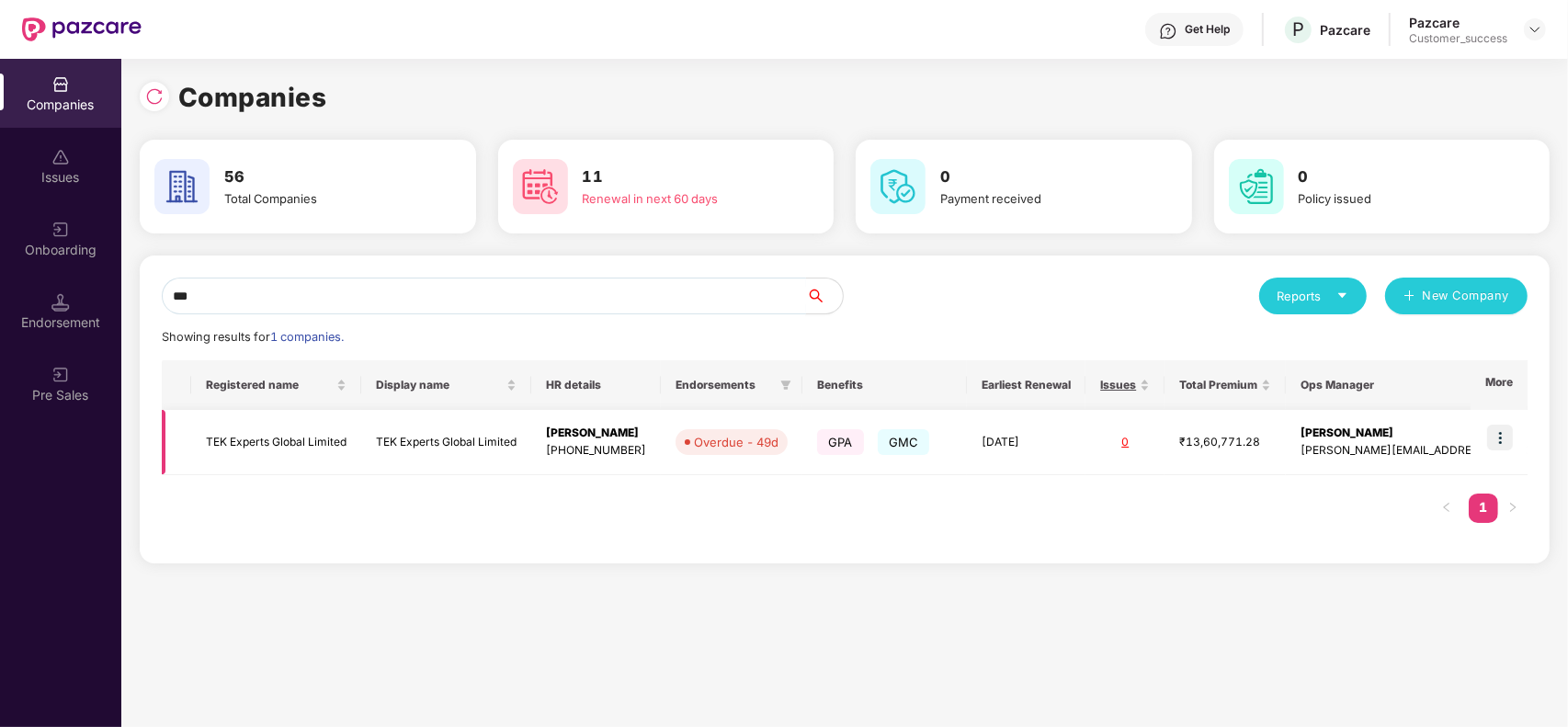
type input "***"
click at [437, 462] on td "TEK Experts Global Limited" at bounding box center [445, 443] width 170 height 65
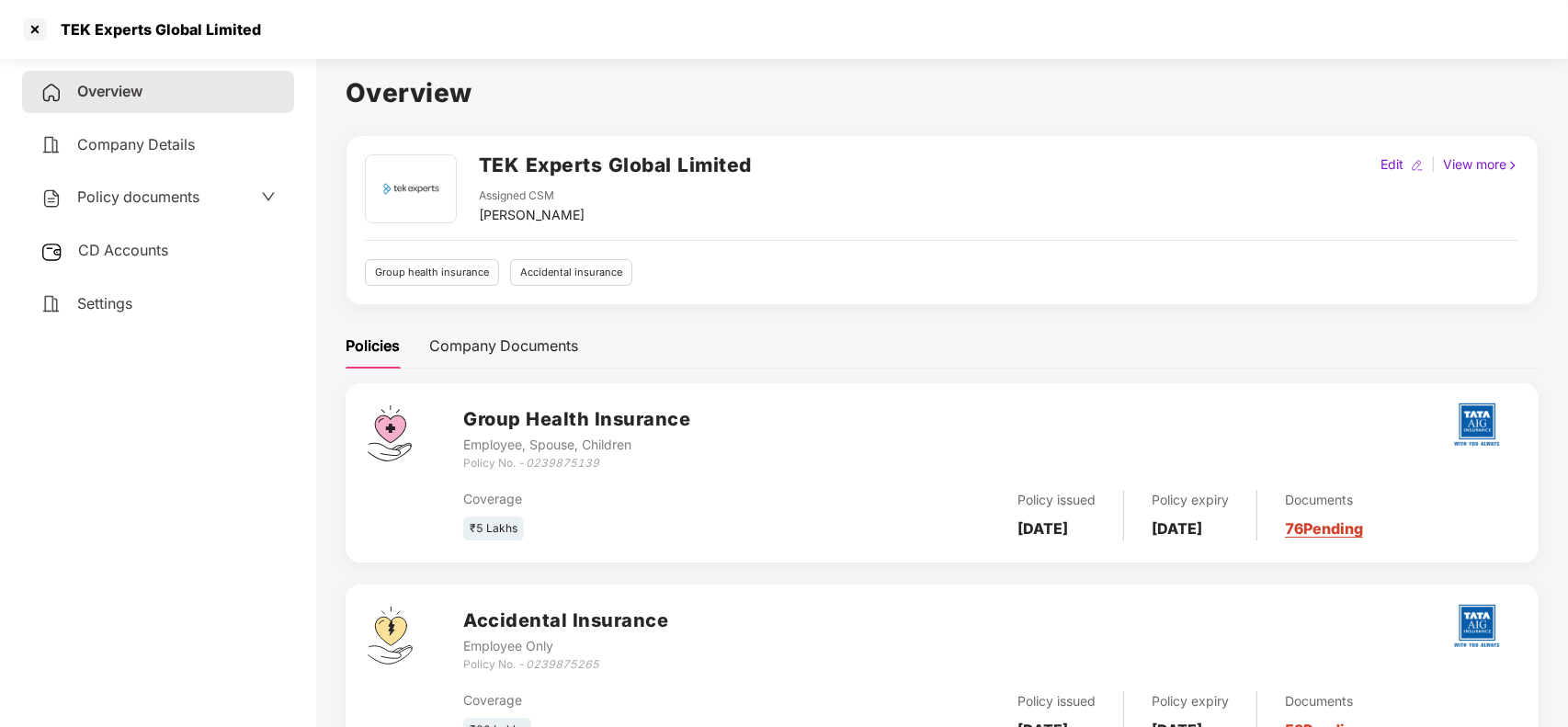
click at [533, 461] on icon "0239875139" at bounding box center [562, 462] width 73 height 14
copy icon "0239875139"
